Goal: Answer question/provide support: Share knowledge or assist other users

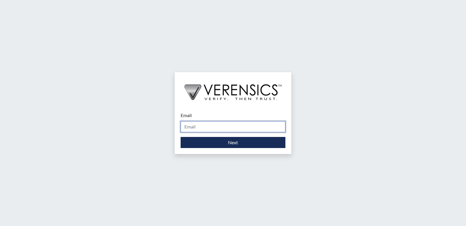
click at [200, 128] on input "Email" at bounding box center [232, 126] width 105 height 11
type input "[PERSON_NAME][EMAIL_ADDRESS][DOMAIN_NAME]"
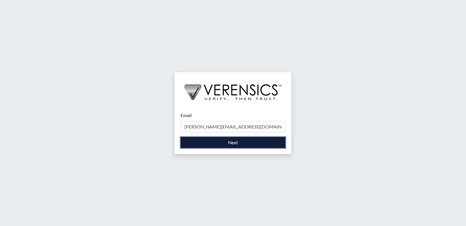
click at [208, 142] on button "Next" at bounding box center [232, 142] width 105 height 11
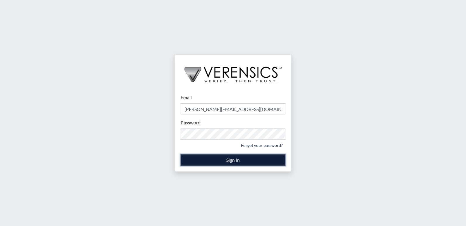
click at [224, 159] on button "Sign In" at bounding box center [232, 160] width 105 height 11
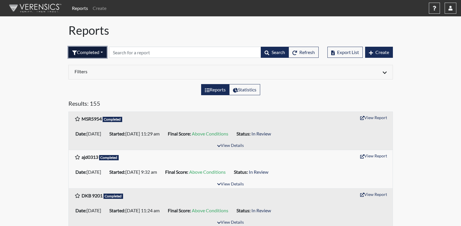
click at [104, 54] on button "Completed" at bounding box center [87, 52] width 38 height 11
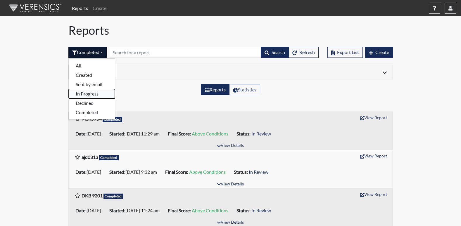
click at [81, 93] on button "In Progress" at bounding box center [92, 93] width 46 height 9
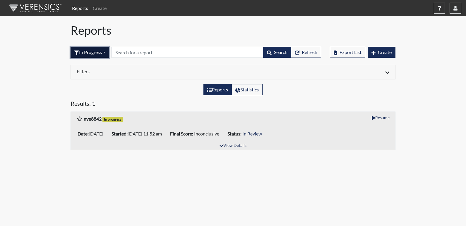
click at [106, 52] on button "In Progress" at bounding box center [89, 52] width 39 height 11
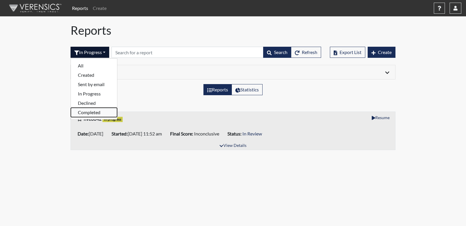
click at [85, 113] on button "Completed" at bounding box center [94, 112] width 46 height 9
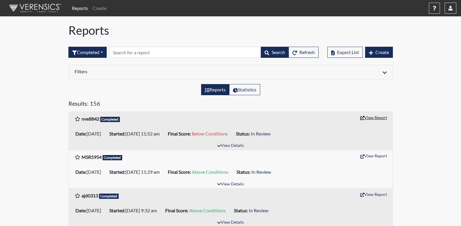
click at [374, 119] on button "View Report" at bounding box center [374, 117] width 32 height 9
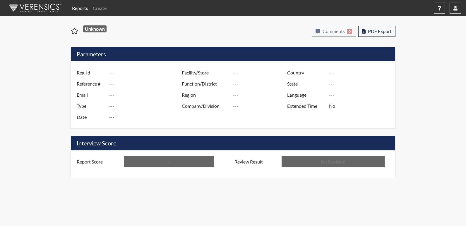
type input "nve8842"
type input "51414"
type input "---"
type input "Corrections Pre-Employment"
type input "[DATE]"
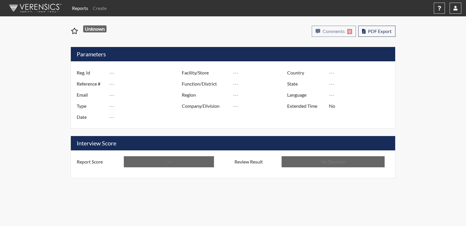
type input "[PERSON_NAME]"
type input "[GEOGRAPHIC_DATA]"
type input "[US_STATE]"
type input "English"
type input "Below Conditions"
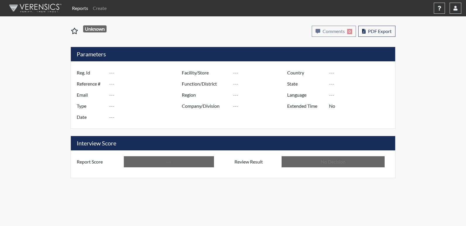
type input "In Review"
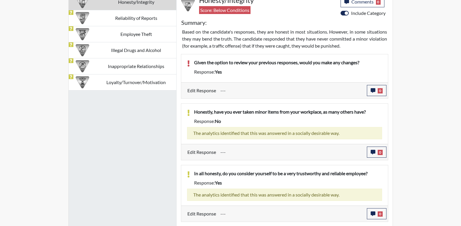
scroll to position [261, 0]
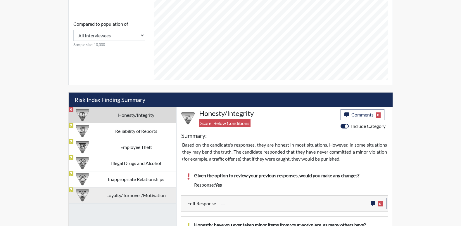
click at [130, 195] on td "Loyalty/Turnover/Motivation" at bounding box center [136, 195] width 80 height 16
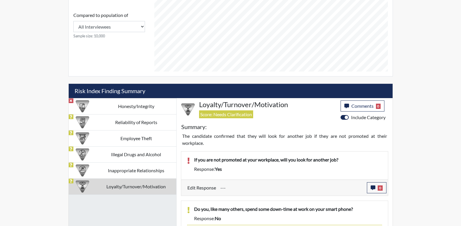
scroll to position [267, 0]
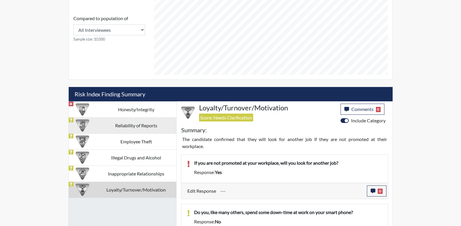
click at [142, 125] on td "Reliability of Reports" at bounding box center [136, 126] width 80 height 16
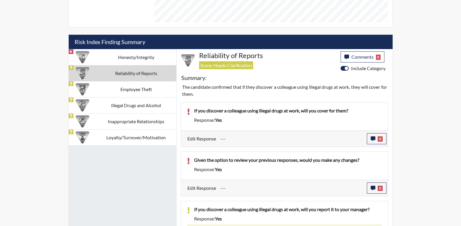
scroll to position [326, 0]
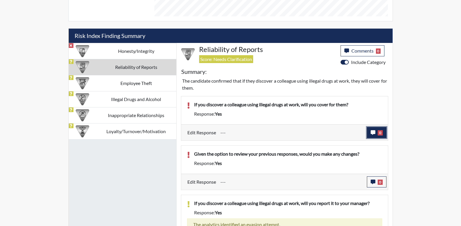
click at [375, 134] on icon "button" at bounding box center [373, 132] width 5 height 5
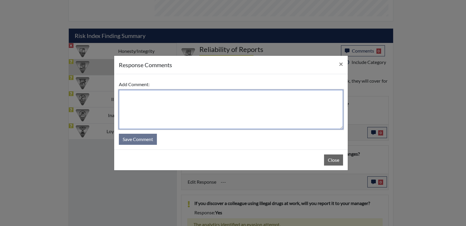
click at [168, 102] on textarea at bounding box center [231, 109] width 224 height 39
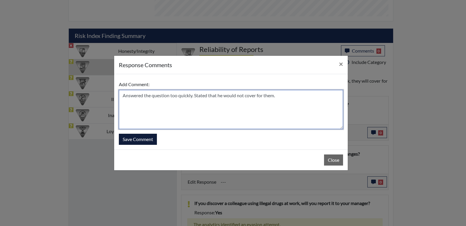
type textarea "Answered the question too quickly. Stated that he would not cover for them."
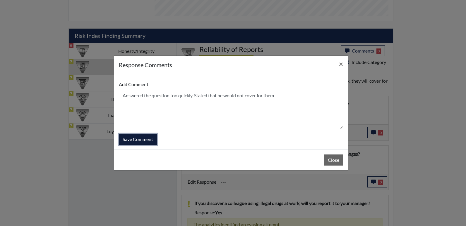
click at [135, 138] on button "Save Comment" at bounding box center [138, 139] width 38 height 11
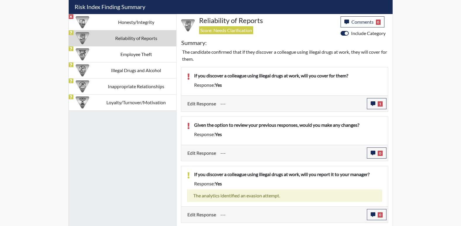
scroll to position [355, 0]
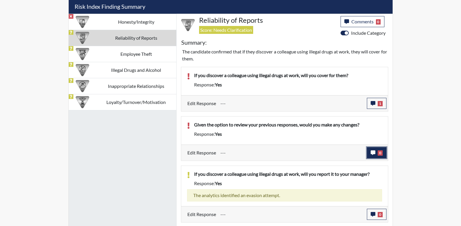
click at [374, 155] on icon "button" at bounding box center [373, 153] width 5 height 5
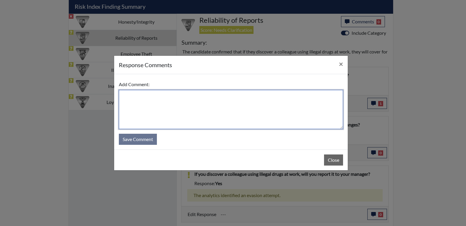
click at [147, 94] on textarea at bounding box center [231, 109] width 224 height 39
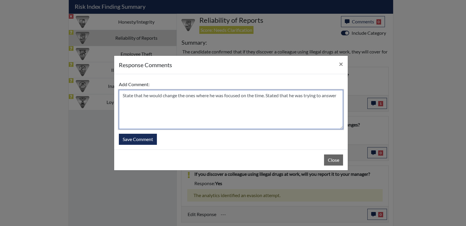
drag, startPoint x: 142, startPoint y: 104, endPoint x: 137, endPoint y: 103, distance: 5.9
click at [142, 103] on textarea "State that he would change the ones where he was focused on the time. Stated th…" at bounding box center [231, 109] width 224 height 39
type textarea "State that he would change the ones where he was focused on the time. Stated th…"
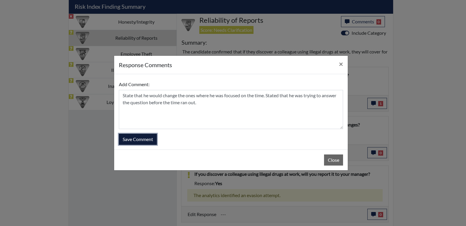
click at [136, 139] on button "Save Comment" at bounding box center [138, 139] width 38 height 11
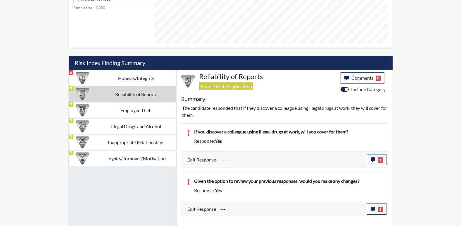
scroll to position [300, 0]
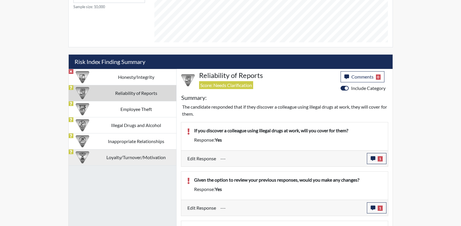
click at [128, 157] on td "Loyalty/Turnover/Motivation" at bounding box center [136, 157] width 80 height 16
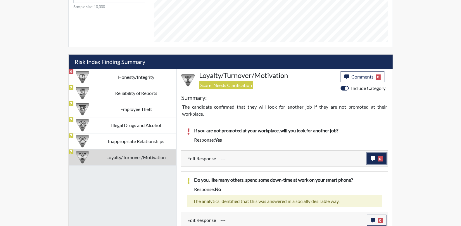
click at [374, 161] on icon "button" at bounding box center [373, 158] width 5 height 5
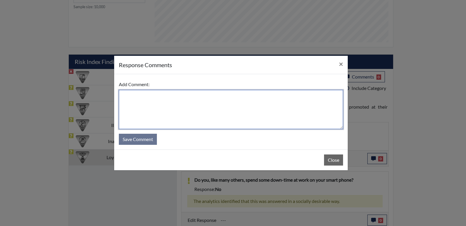
click at [151, 98] on textarea at bounding box center [231, 109] width 224 height 39
type textarea "S"
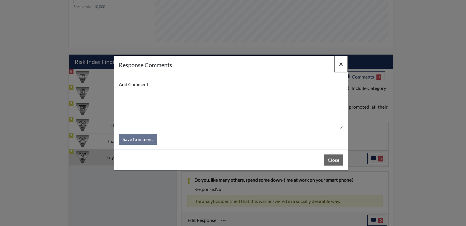
click at [342, 63] on span "×" at bounding box center [341, 64] width 4 height 8
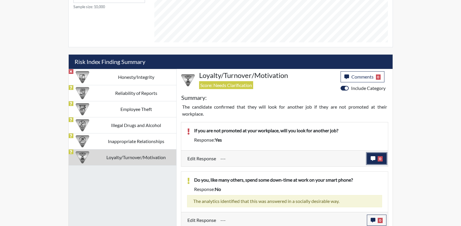
click at [372, 157] on icon "button" at bounding box center [373, 158] width 5 height 5
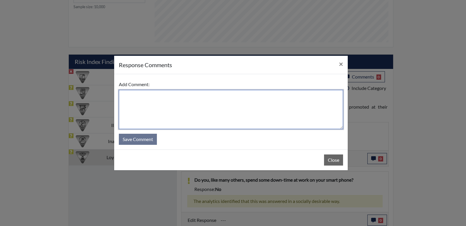
click at [171, 98] on textarea at bounding box center [231, 109] width 224 height 39
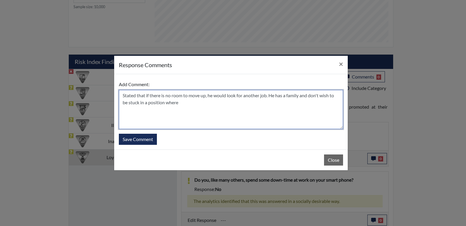
drag, startPoint x: 171, startPoint y: 103, endPoint x: 274, endPoint y: 120, distance: 104.7
click at [274, 120] on textarea "Stated that if there is no room to move up, he would look for another job. He h…" at bounding box center [231, 109] width 224 height 39
click at [254, 105] on textarea "Stated that if there is no room to move up, he would look for another job. He h…" at bounding box center [231, 109] width 224 height 39
type textarea "Stated that if there is no room to move up, he would look for another job. He h…"
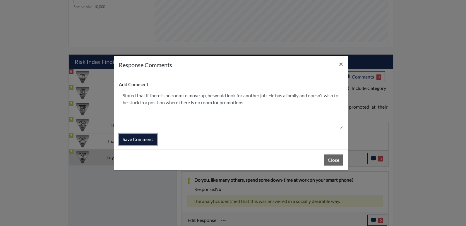
click at [137, 139] on button "Save Comment" at bounding box center [138, 139] width 38 height 11
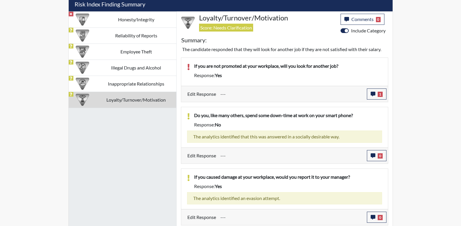
scroll to position [358, 0]
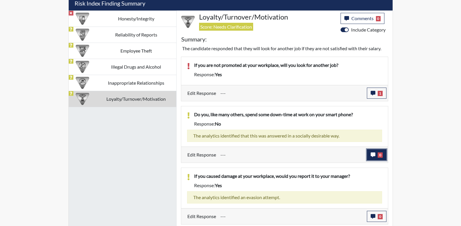
click at [374, 154] on icon "button" at bounding box center [373, 155] width 5 height 5
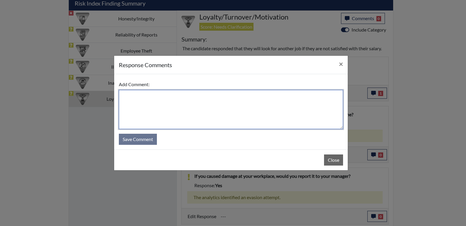
click at [142, 97] on textarea at bounding box center [231, 109] width 224 height 39
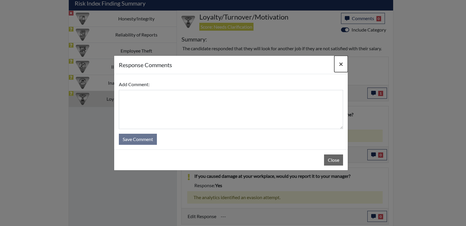
drag, startPoint x: 340, startPoint y: 63, endPoint x: 338, endPoint y: 65, distance: 3.2
click at [340, 64] on span "×" at bounding box center [341, 64] width 4 height 8
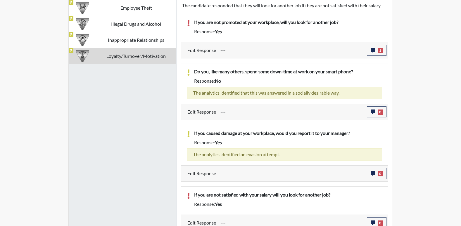
scroll to position [406, 0]
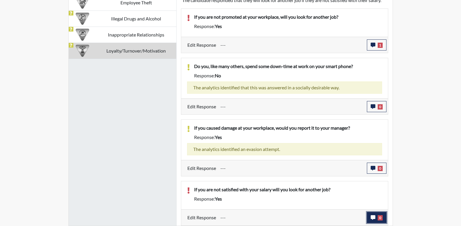
click at [373, 219] on icon "button" at bounding box center [373, 218] width 5 height 5
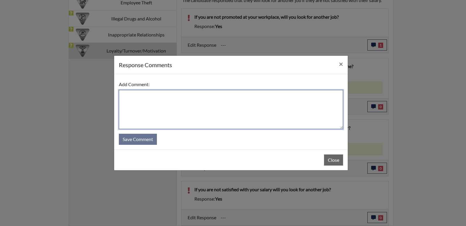
click at [138, 99] on textarea at bounding box center [231, 109] width 224 height 39
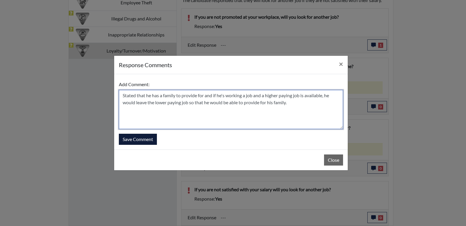
type textarea "Stated that he has a family to provide for and if he's working a job and a high…"
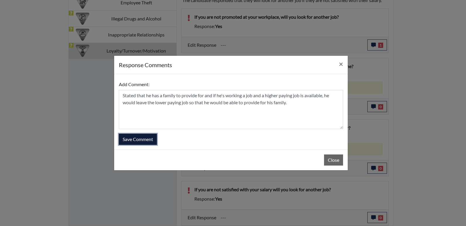
click at [130, 140] on button "Save Comment" at bounding box center [138, 139] width 38 height 11
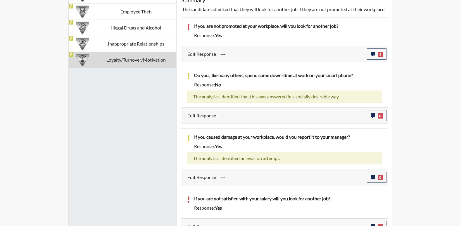
scroll to position [355, 0]
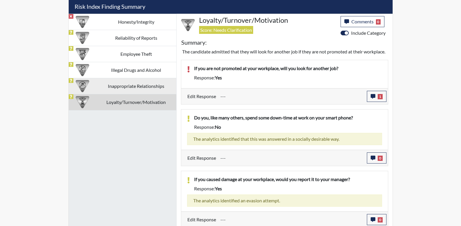
click at [116, 85] on td "Inappropriate Relationships" at bounding box center [136, 86] width 80 height 16
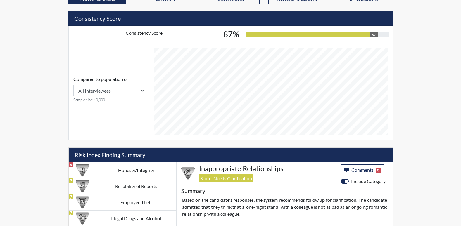
scroll to position [254, 0]
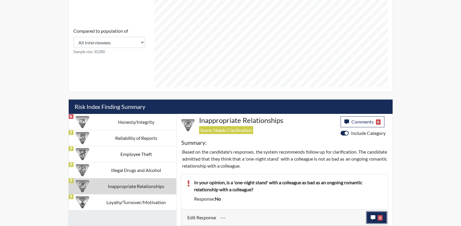
click at [374, 219] on icon "button" at bounding box center [373, 218] width 5 height 5
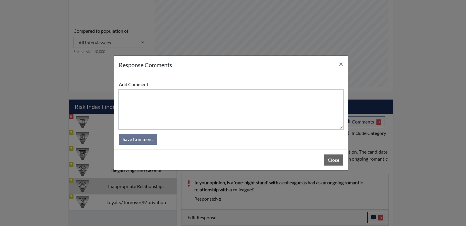
click at [147, 99] on textarea at bounding box center [231, 109] width 224 height 39
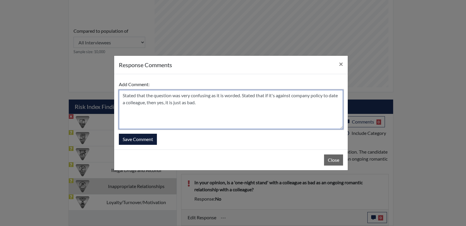
type textarea "Stated that the question was very confusing as it is worded. Stated that if it'…"
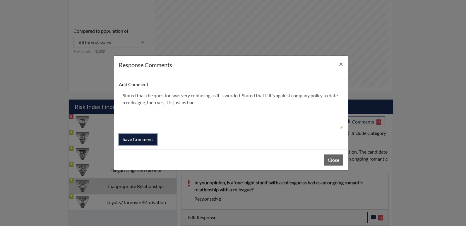
click at [139, 139] on button "Save Comment" at bounding box center [138, 139] width 38 height 11
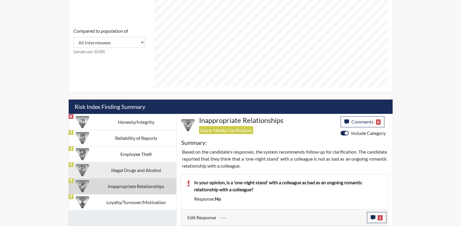
click at [128, 168] on td "Illegal Drugs and Alcohol" at bounding box center [136, 170] width 80 height 16
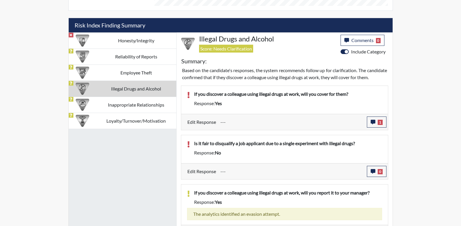
scroll to position [359, 0]
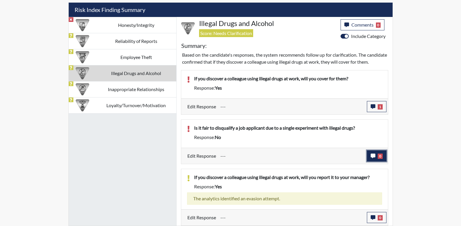
click at [371, 155] on icon "button" at bounding box center [373, 156] width 5 height 5
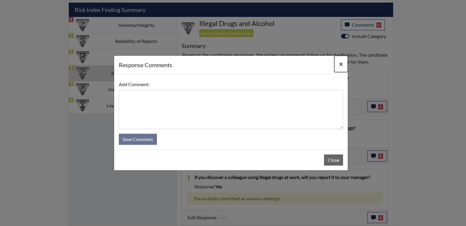
click at [340, 64] on span "×" at bounding box center [341, 64] width 4 height 8
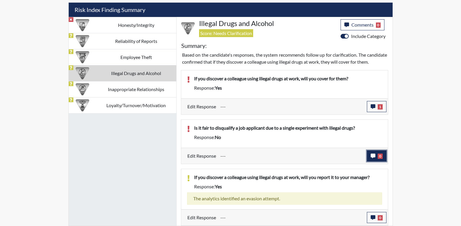
click at [372, 157] on icon "button" at bounding box center [373, 156] width 5 height 5
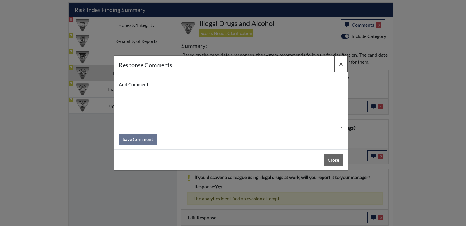
click at [342, 62] on span "×" at bounding box center [341, 64] width 4 height 8
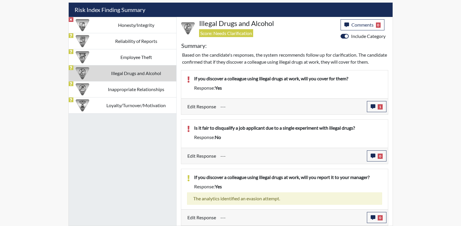
click at [234, 130] on p "Is it fair to disqualify a job applicant due to a single experiment with illega…" at bounding box center [288, 128] width 188 height 7
click at [372, 156] on icon "button" at bounding box center [373, 156] width 5 height 5
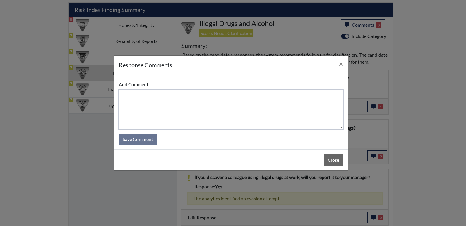
drag, startPoint x: 175, startPoint y: 99, endPoint x: 182, endPoint y: 77, distance: 23.0
click at [175, 98] on textarea at bounding box center [231, 109] width 224 height 39
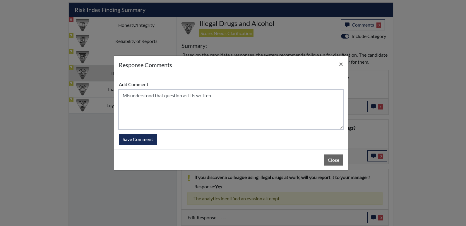
type textarea "Misunderstood that question as it is written."
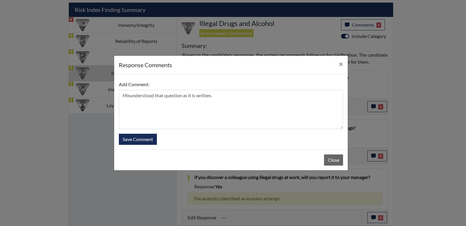
drag, startPoint x: 115, startPoint y: 61, endPoint x: 102, endPoint y: 84, distance: 25.9
click at [106, 53] on div "response Comments × Add Comment: Misunderstood that question as it is written. …" at bounding box center [233, 113] width 466 height 226
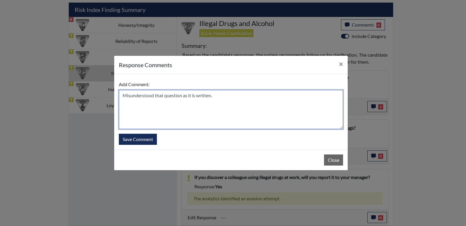
click at [220, 98] on textarea "Misunderstood that question as it is written." at bounding box center [231, 109] width 224 height 39
drag, startPoint x: 122, startPoint y: 96, endPoint x: 221, endPoint y: 106, distance: 99.4
click at [221, 106] on textarea "Misunderstood that question as it is written." at bounding box center [231, 109] width 224 height 39
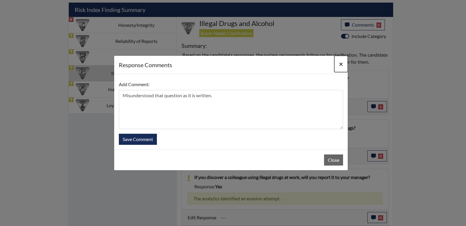
click at [339, 65] on span "×" at bounding box center [341, 64] width 4 height 8
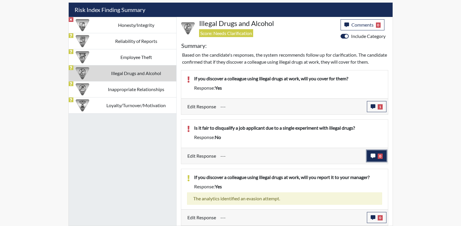
click at [376, 156] on button "0" at bounding box center [377, 156] width 20 height 11
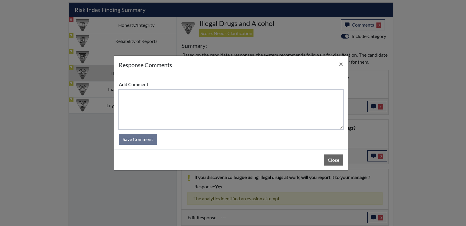
click at [149, 97] on textarea at bounding box center [231, 109] width 224 height 39
paste textarea "Misunderstood that question as it is written."
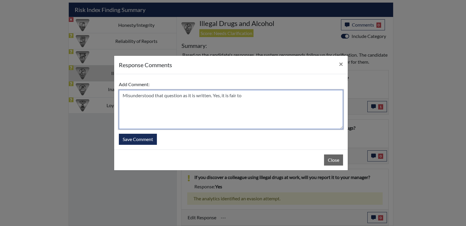
click at [249, 95] on textarea "Misunderstood that question as it is written. Yes, it is fair to" at bounding box center [231, 109] width 224 height 39
type textarea "Misunderstood that question as it is written. Yes, it is fair to disqualify tha…"
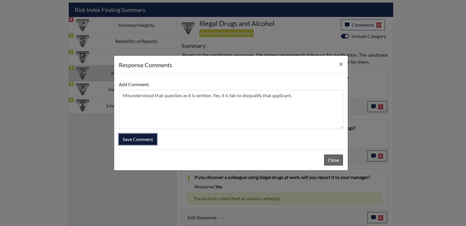
click at [148, 139] on button "Save Comment" at bounding box center [138, 139] width 38 height 11
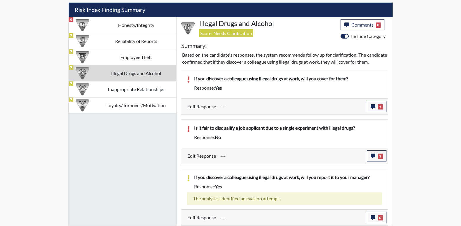
scroll to position [97, 243]
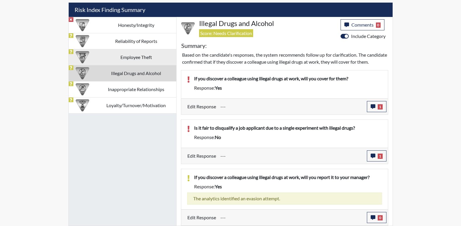
click at [140, 49] on td "Employee Theft" at bounding box center [136, 57] width 80 height 16
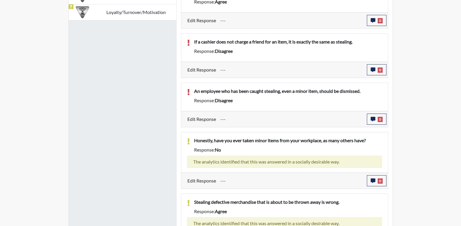
scroll to position [446, 0]
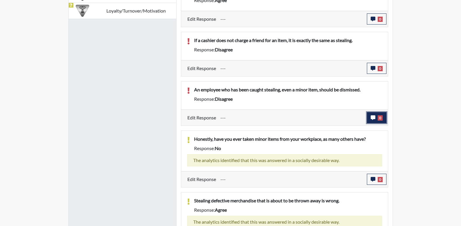
click at [369, 118] on button "0" at bounding box center [377, 117] width 20 height 11
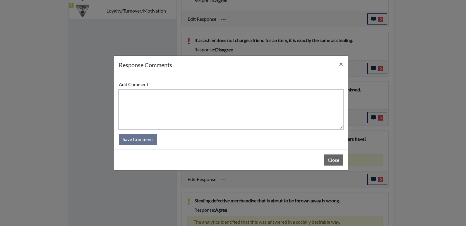
click at [130, 96] on textarea at bounding box center [231, 109] width 224 height 39
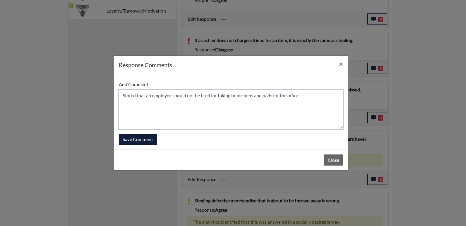
type textarea "Stated that an employee should not be fired for taking home pens and pads for t…"
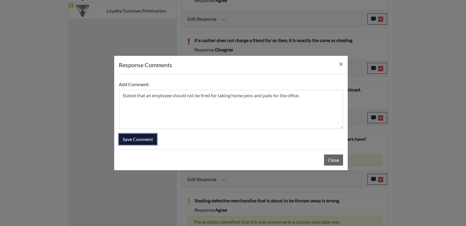
click at [139, 139] on button "Save Comment" at bounding box center [138, 139] width 38 height 11
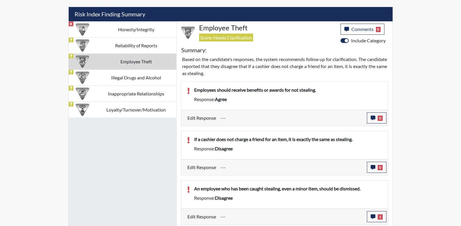
scroll to position [359, 0]
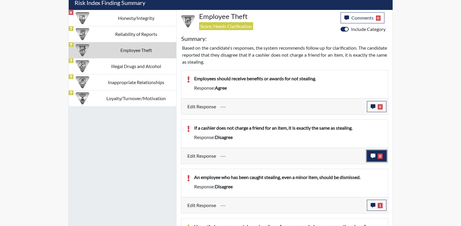
click at [373, 157] on icon "button" at bounding box center [373, 156] width 5 height 5
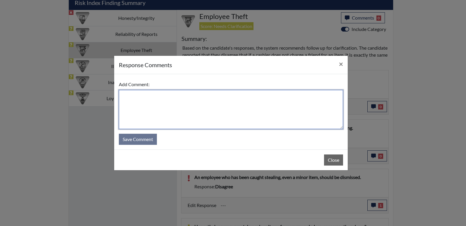
click at [152, 98] on textarea at bounding box center [231, 109] width 224 height 39
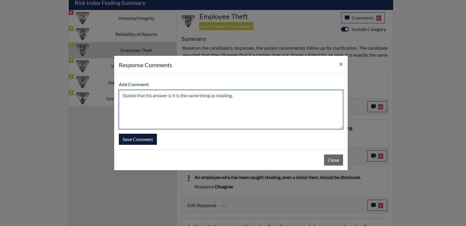
type textarea "Stated that his answer is it is the same thing as stealing."
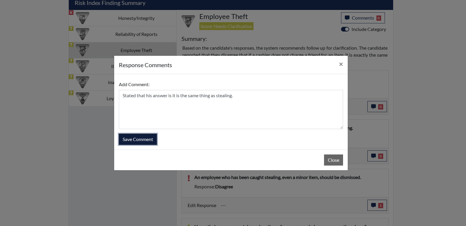
click at [134, 140] on button "Save Comment" at bounding box center [138, 139] width 38 height 11
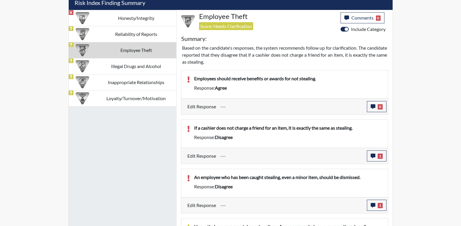
scroll to position [329, 0]
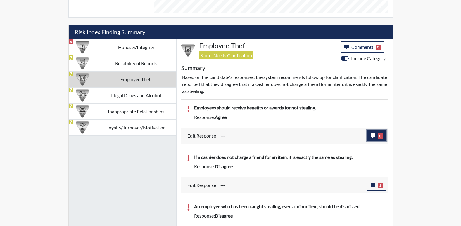
click at [372, 135] on icon "button" at bounding box center [373, 136] width 5 height 5
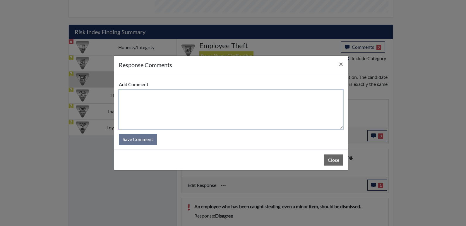
click at [138, 94] on textarea at bounding box center [231, 109] width 224 height 39
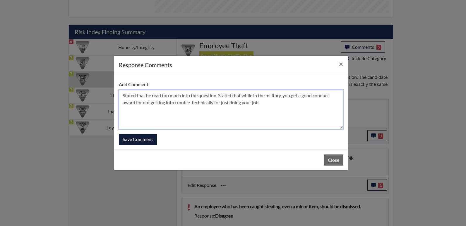
type textarea "Stated that he read too much into the question. Stated that while in the milita…"
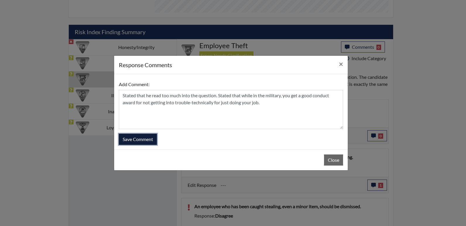
click at [135, 139] on button "Save Comment" at bounding box center [138, 139] width 38 height 11
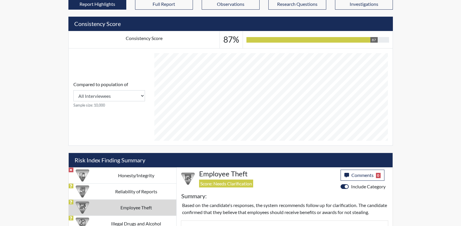
scroll to position [271, 0]
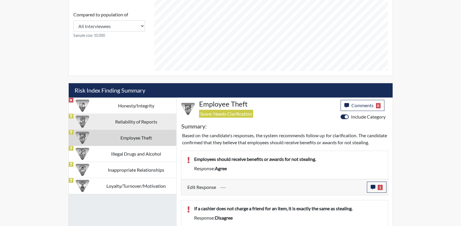
click at [138, 121] on td "Reliability of Reports" at bounding box center [136, 122] width 80 height 16
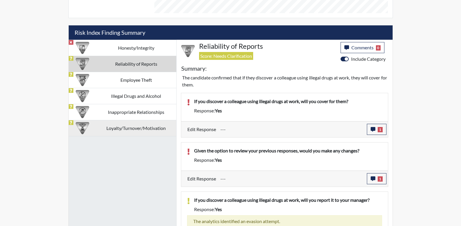
scroll to position [212, 0]
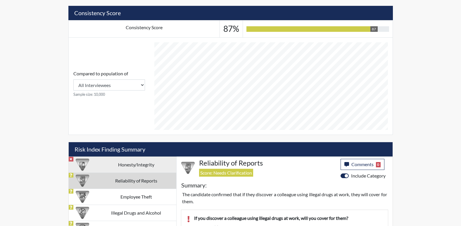
click at [142, 165] on td "Honesty/Integrity" at bounding box center [136, 165] width 80 height 16
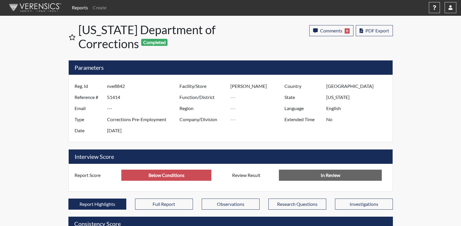
scroll to position [0, 0]
